Goal: Find specific page/section: Find specific page/section

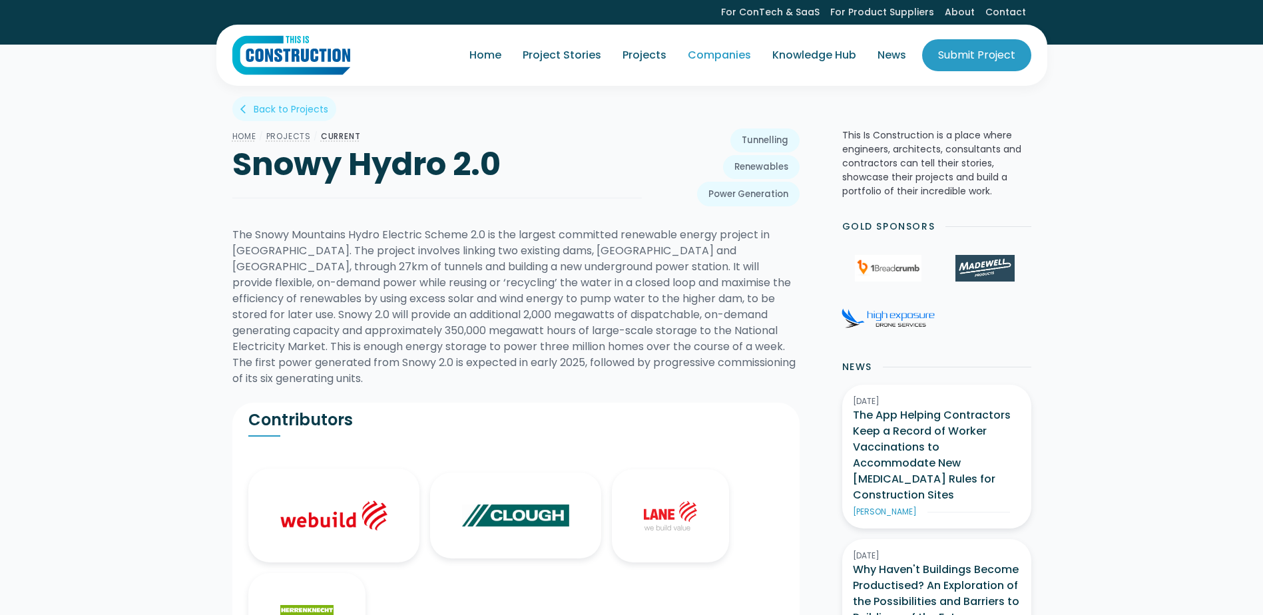
click at [733, 56] on link "Companies" at bounding box center [719, 55] width 85 height 37
